Goal: Task Accomplishment & Management: Use online tool/utility

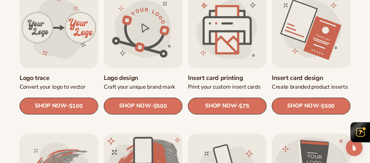
scroll to position [385, 0]
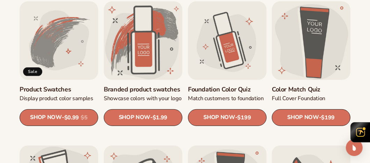
click at [277, 86] on link "Color Match Quiz" at bounding box center [311, 90] width 79 height 8
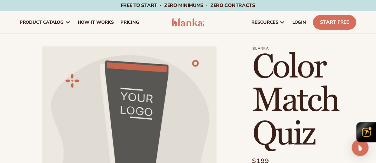
scroll to position [7, 0]
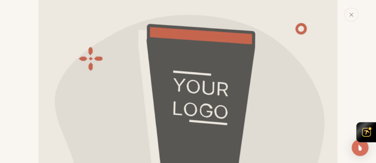
click at [189, 73] on img "Media gallery" at bounding box center [187, 149] width 299 height 299
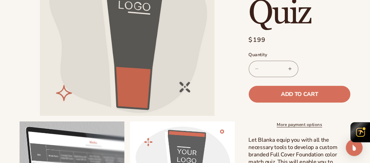
scroll to position [140, 0]
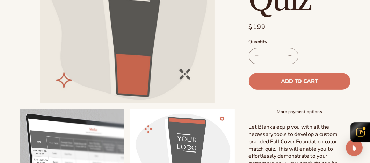
drag, startPoint x: 74, startPoint y: 132, endPoint x: 74, endPoint y: 126, distance: 5.6
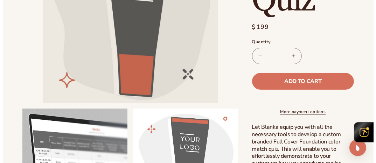
scroll to position [306, 0]
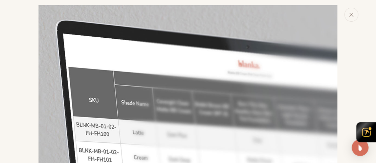
click at [215, 67] on img "Media gallery" at bounding box center [187, 154] width 299 height 299
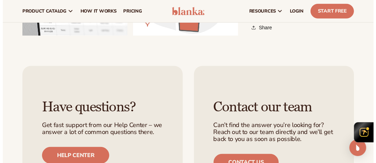
scroll to position [312, 0]
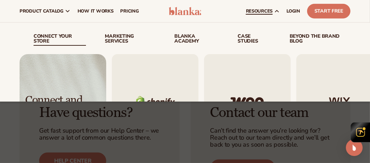
click at [276, 10] on icon at bounding box center [277, 11] width 6 height 6
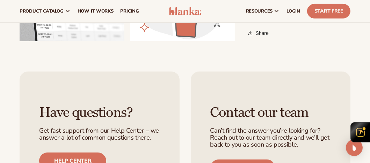
drag, startPoint x: 191, startPoint y: 41, endPoint x: 187, endPoint y: 32, distance: 9.7
click at [130, 41] on button "Open media 3 in modal" at bounding box center [130, 41] width 0 height 0
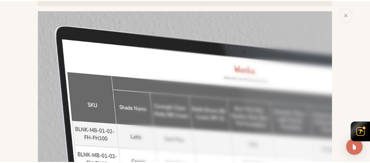
scroll to position [604, 0]
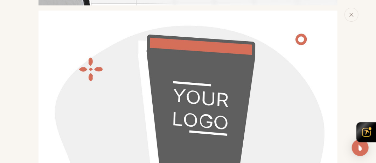
click at [349, 18] on button "Close" at bounding box center [351, 15] width 14 height 14
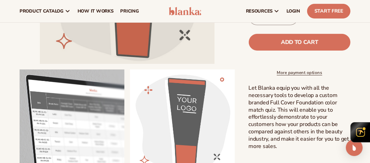
scroll to position [137, 0]
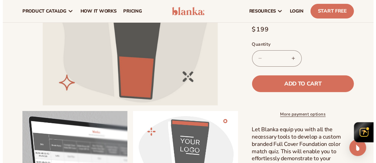
scroll to position [604, 0]
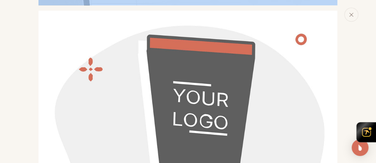
drag, startPoint x: -1, startPoint y: 85, endPoint x: 0, endPoint y: 23, distance: 62.6
